Goal: Navigation & Orientation: Find specific page/section

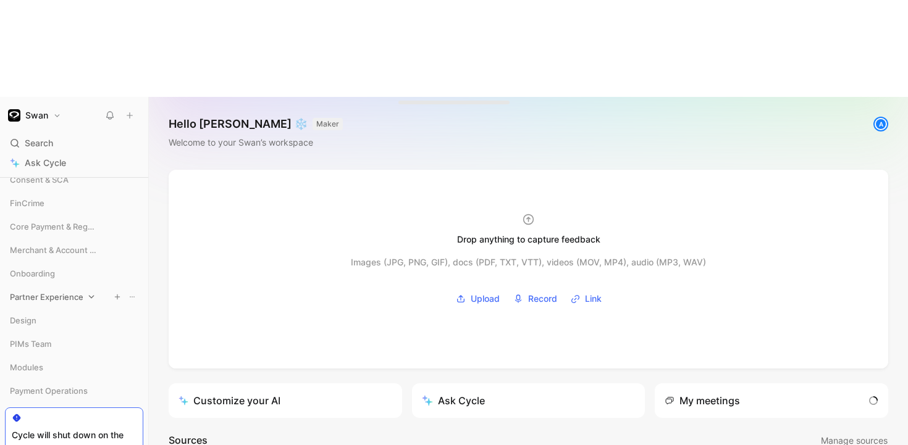
scroll to position [476, 0]
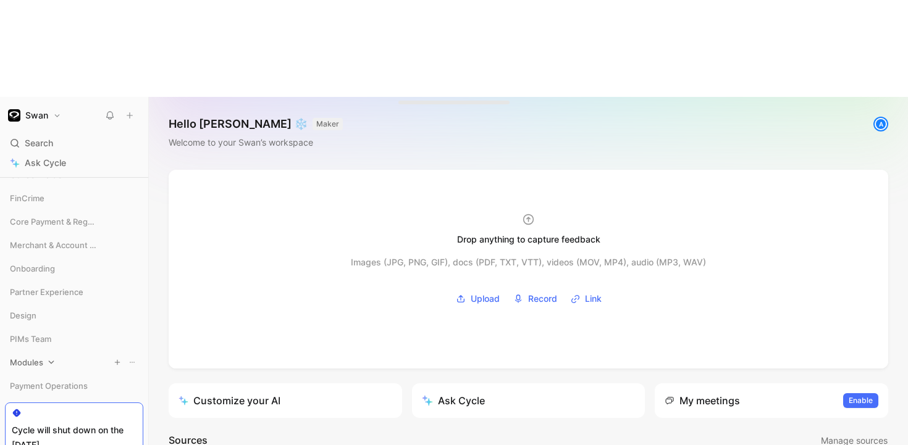
click at [49, 358] on icon at bounding box center [51, 362] width 9 height 9
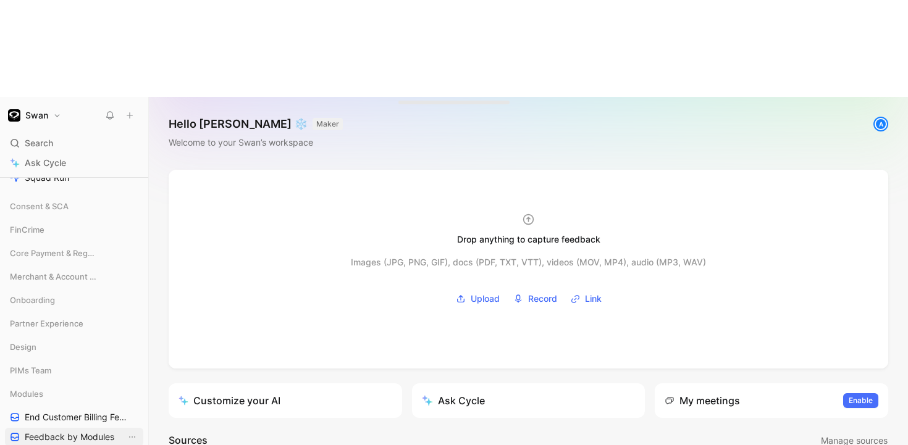
scroll to position [427, 0]
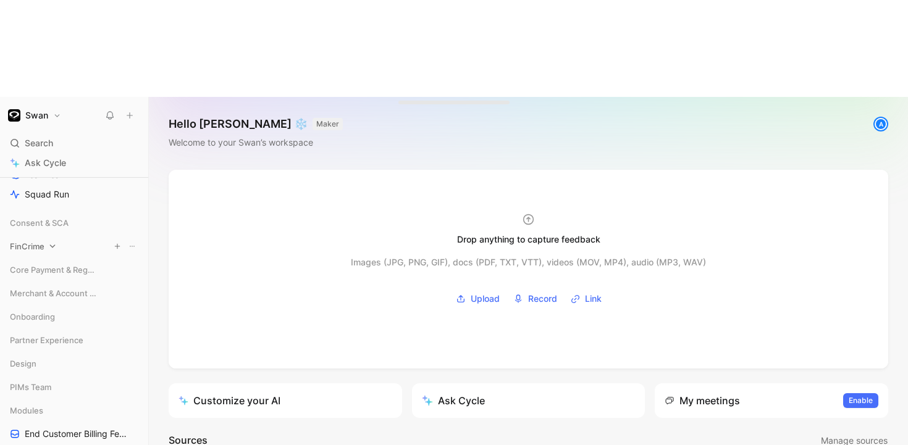
click at [25, 240] on span "FinCrime" at bounding box center [27, 246] width 35 height 12
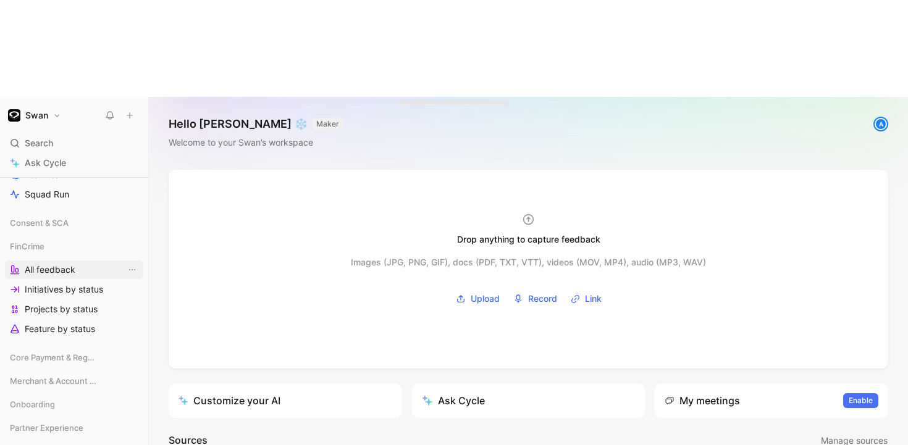
click at [56, 264] on span "All feedback" at bounding box center [50, 270] width 51 height 12
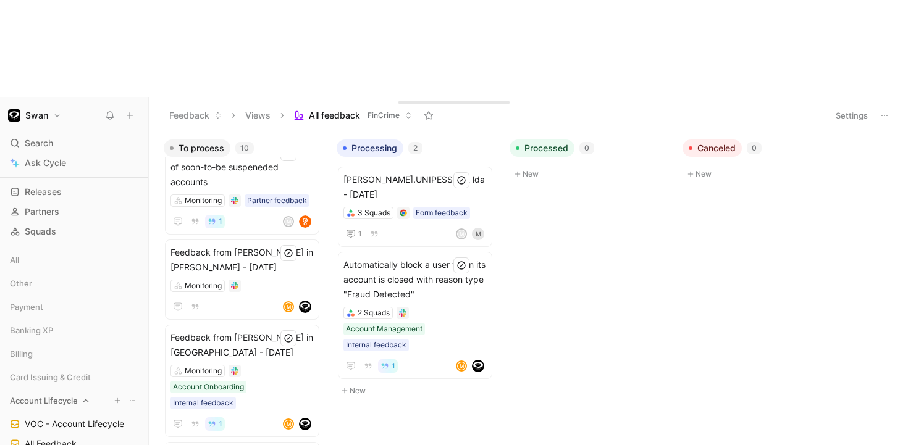
scroll to position [72, 0]
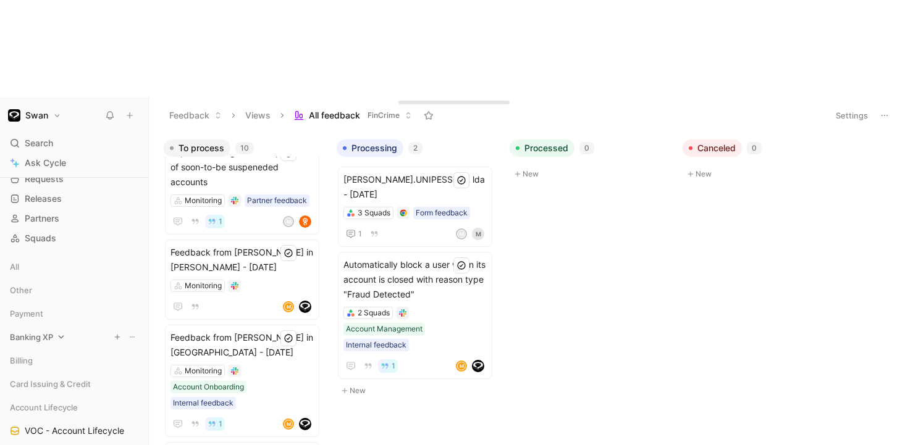
click at [60, 333] on icon at bounding box center [61, 337] width 9 height 9
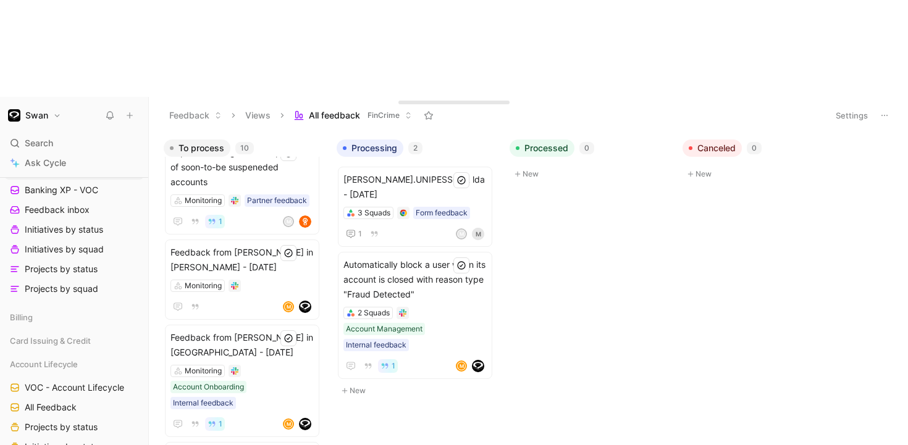
scroll to position [267, 0]
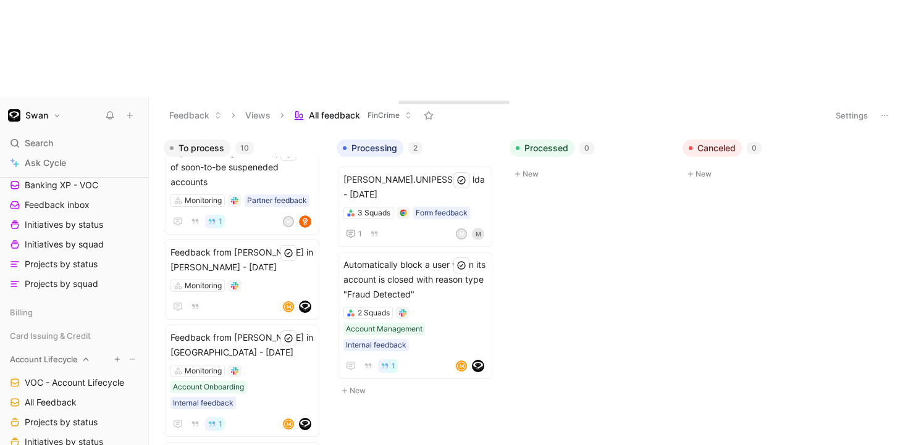
click at [78, 353] on span "Account Lifecycle" at bounding box center [44, 359] width 68 height 12
click at [44, 400] on span "FinCrime" at bounding box center [27, 406] width 35 height 12
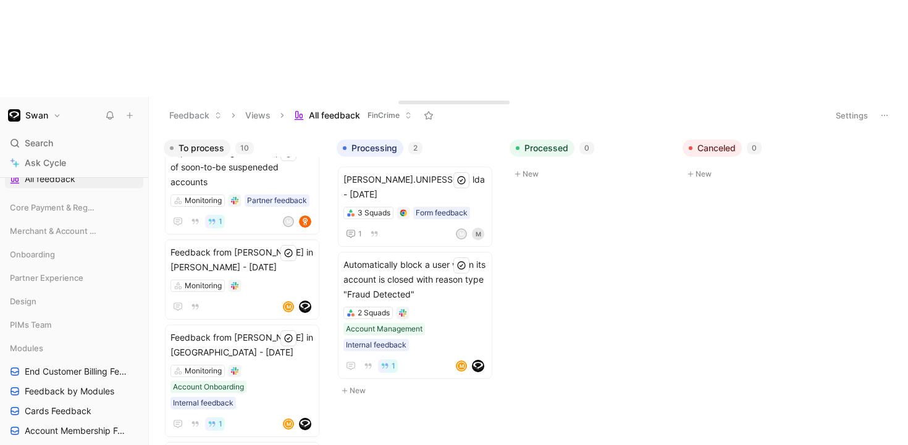
scroll to position [519, 0]
